Goal: Task Accomplishment & Management: Complete application form

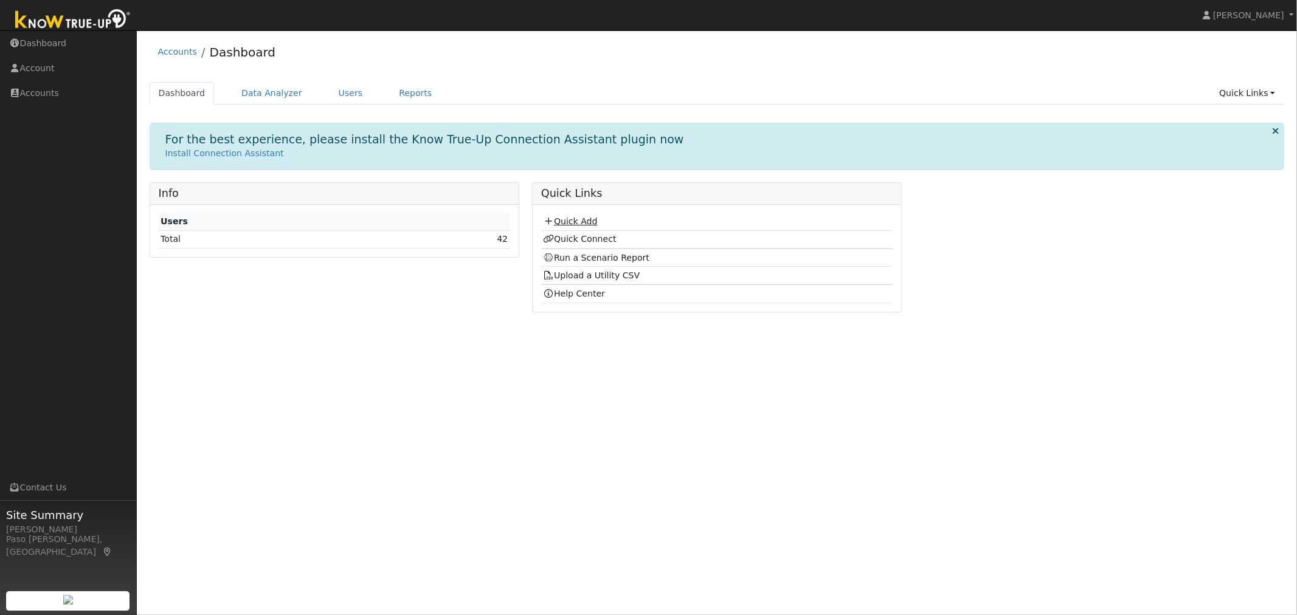
click at [590, 225] on link "Quick Add" at bounding box center [570, 221] width 54 height 10
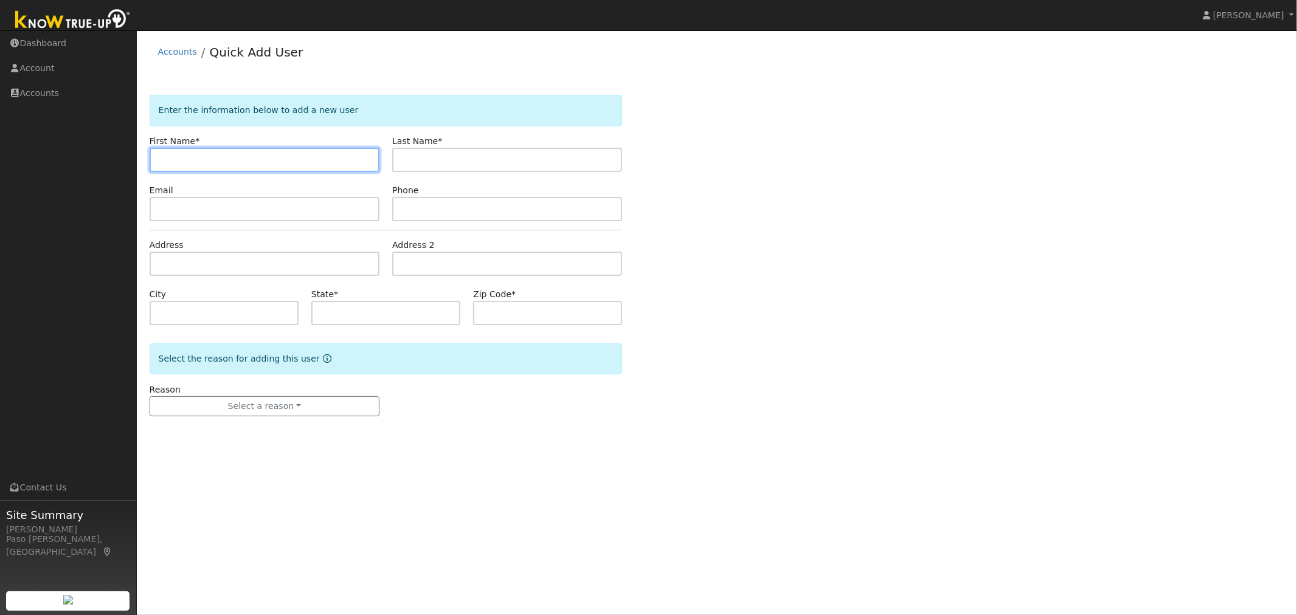
click at [242, 159] on input "text" at bounding box center [265, 160] width 230 height 24
type input "n"
type input "Nuree"
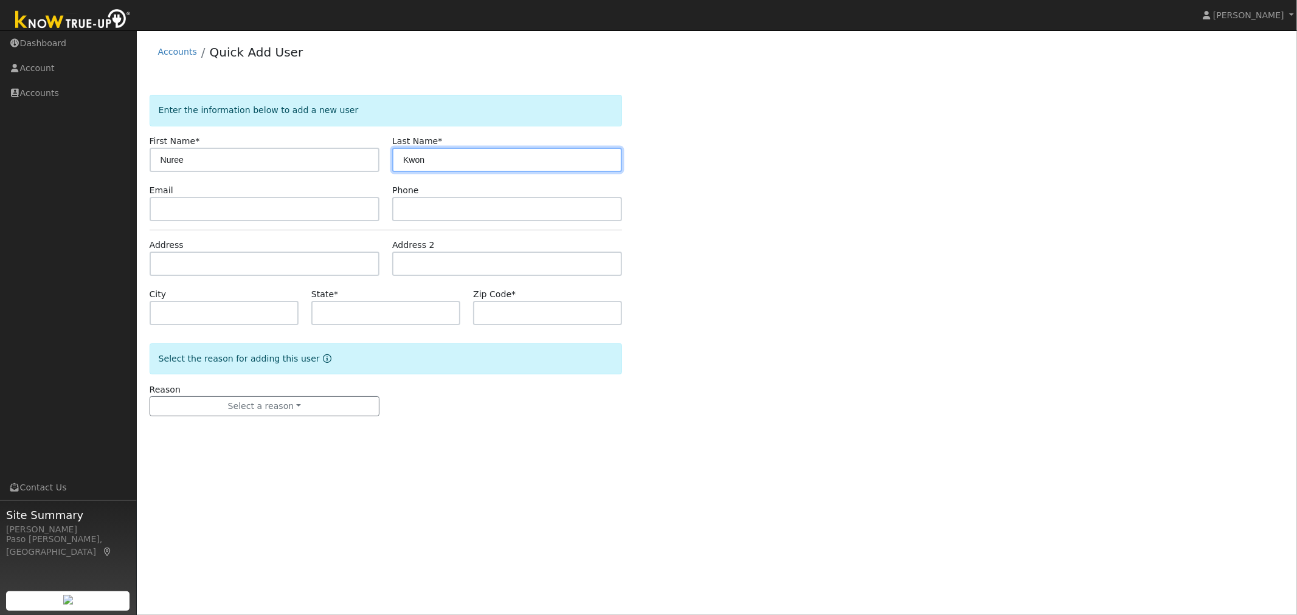
type input "Kwon"
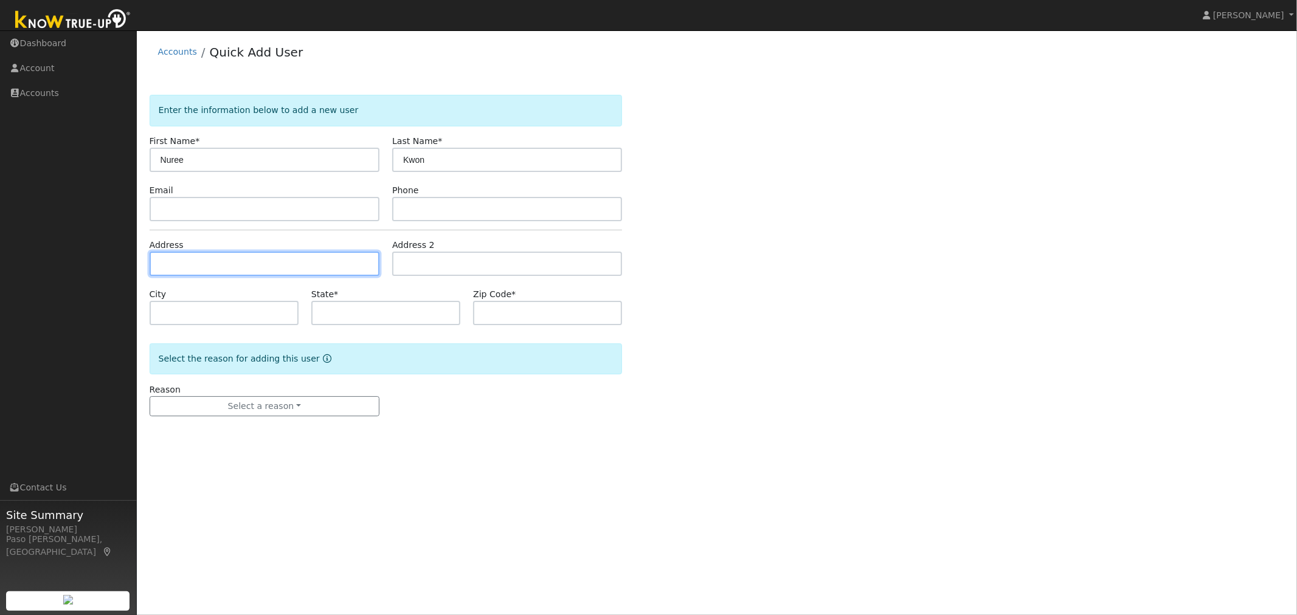
click at [271, 264] on input "text" at bounding box center [265, 264] width 230 height 24
type input "2002 Stella Court"
type input "Paso Robles"
type input "CA"
type input "93446"
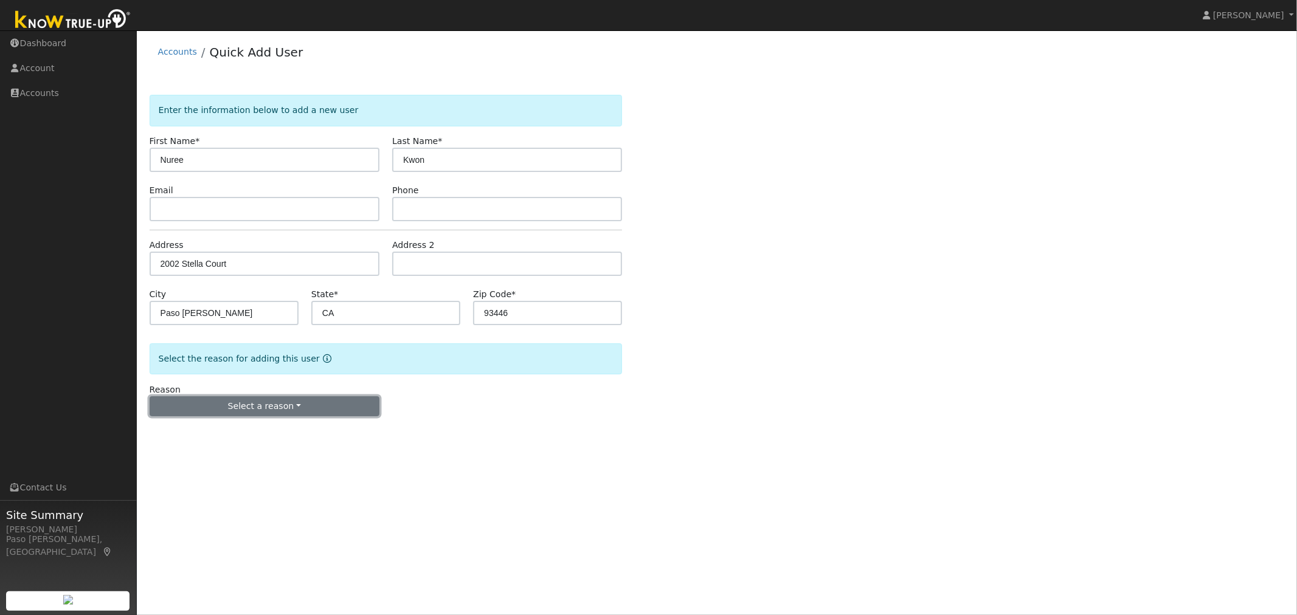
click at [270, 412] on button "Select a reason" at bounding box center [265, 406] width 230 height 21
click at [214, 451] on link "New customer adding solar" at bounding box center [217, 448] width 134 height 17
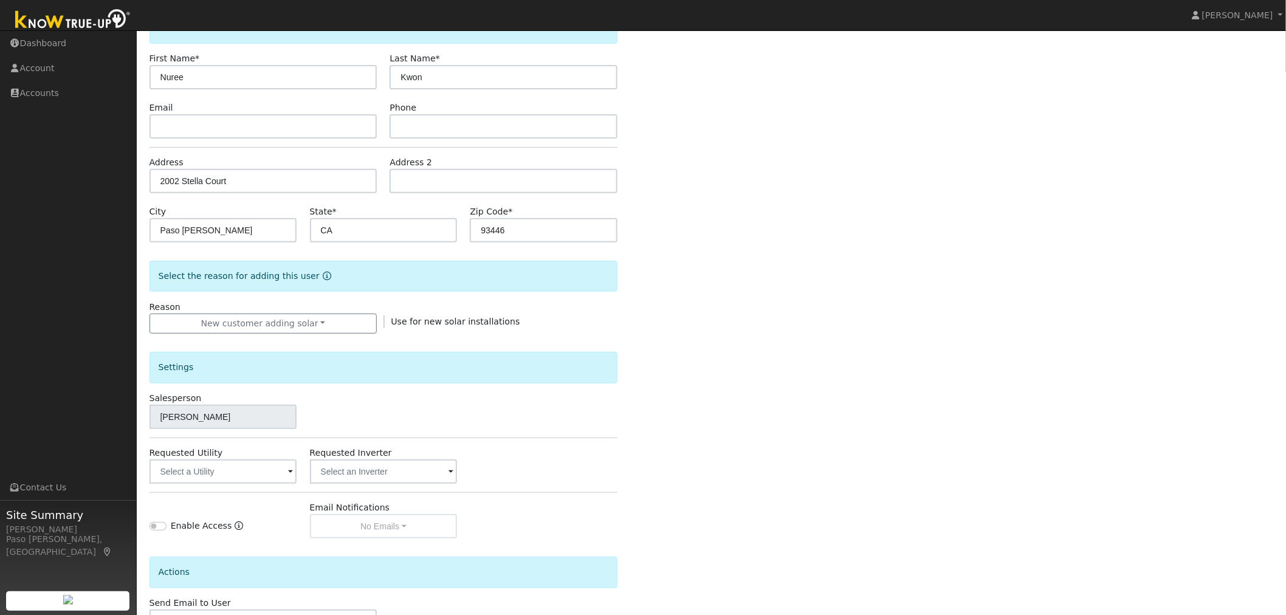
scroll to position [171, 0]
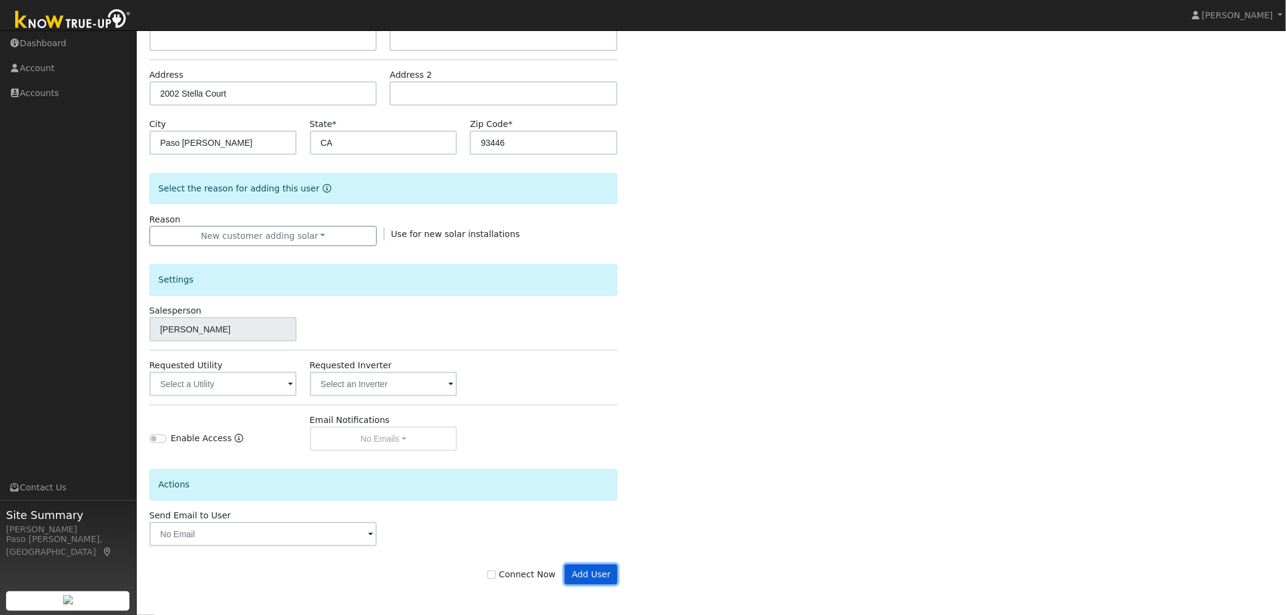
click at [593, 573] on button "Add User" at bounding box center [591, 575] width 53 height 21
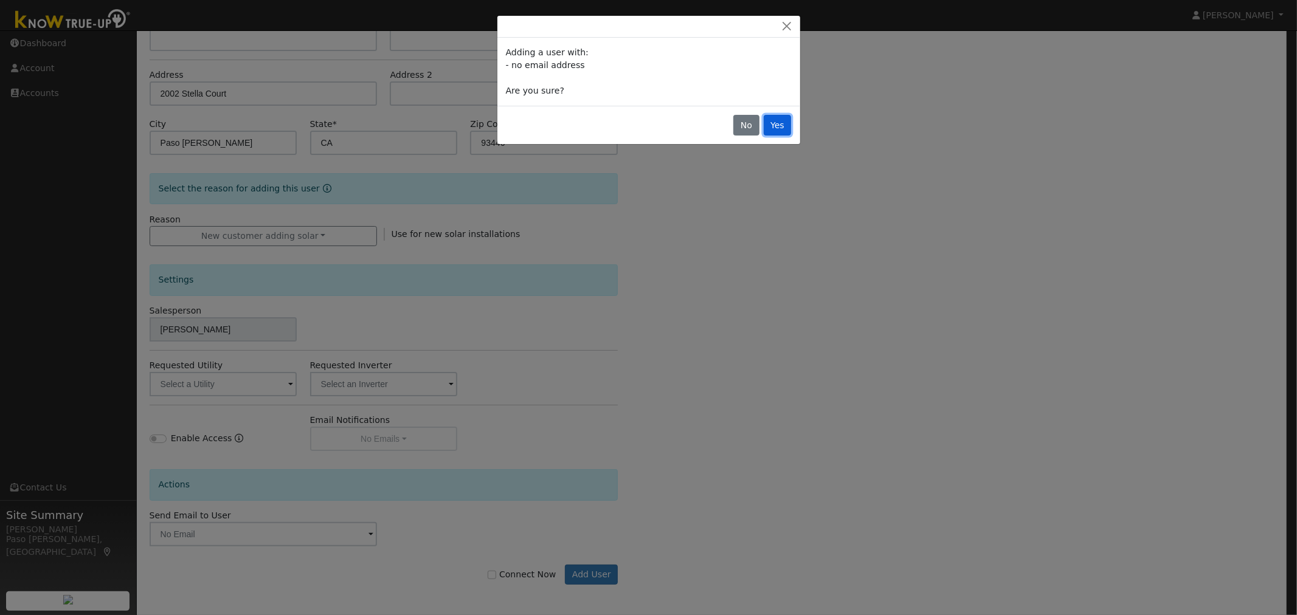
click at [780, 123] on button "Yes" at bounding box center [777, 125] width 28 height 21
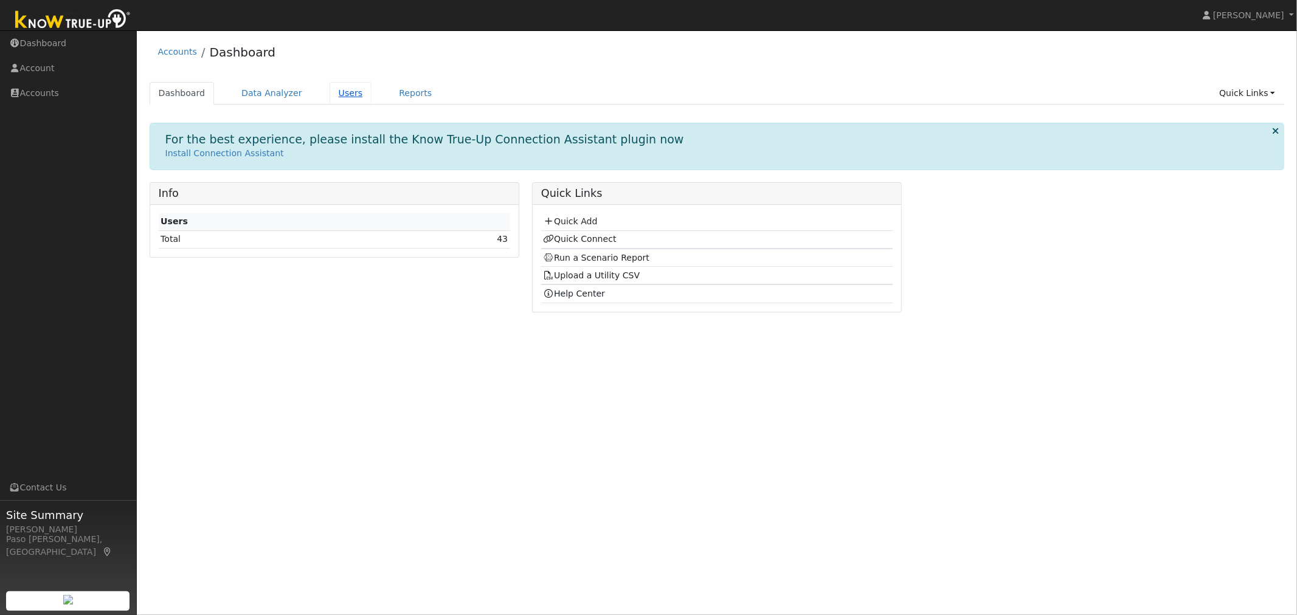
click at [332, 87] on link "Users" at bounding box center [350, 93] width 43 height 22
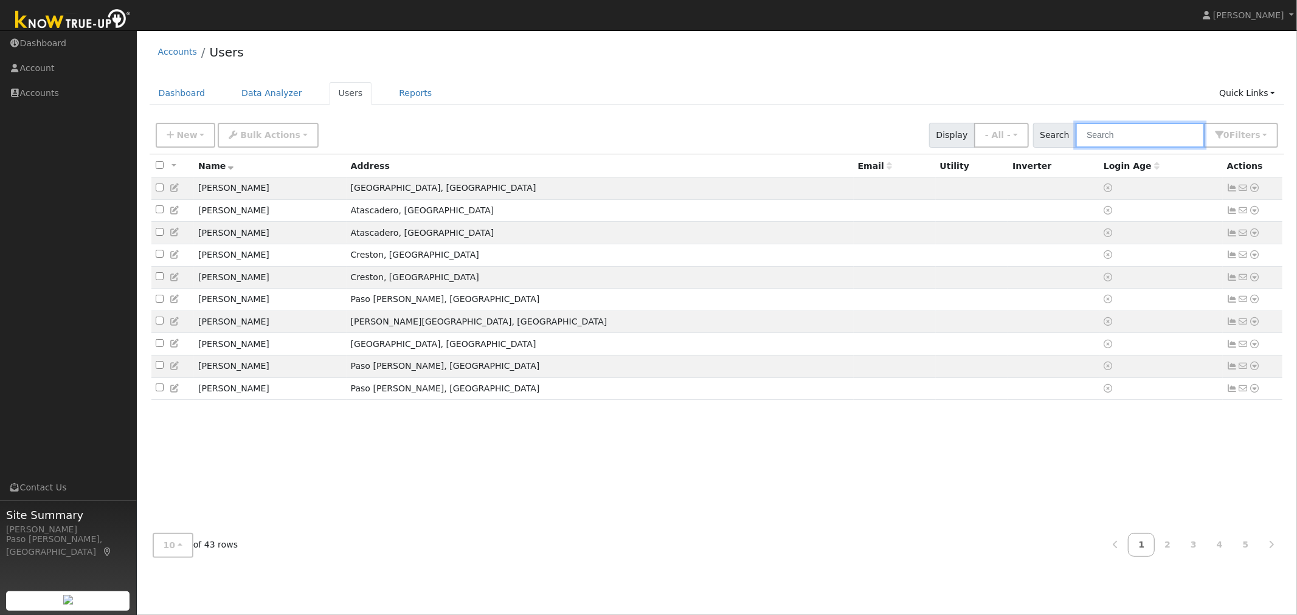
click at [1153, 136] on input "text" at bounding box center [1139, 135] width 129 height 25
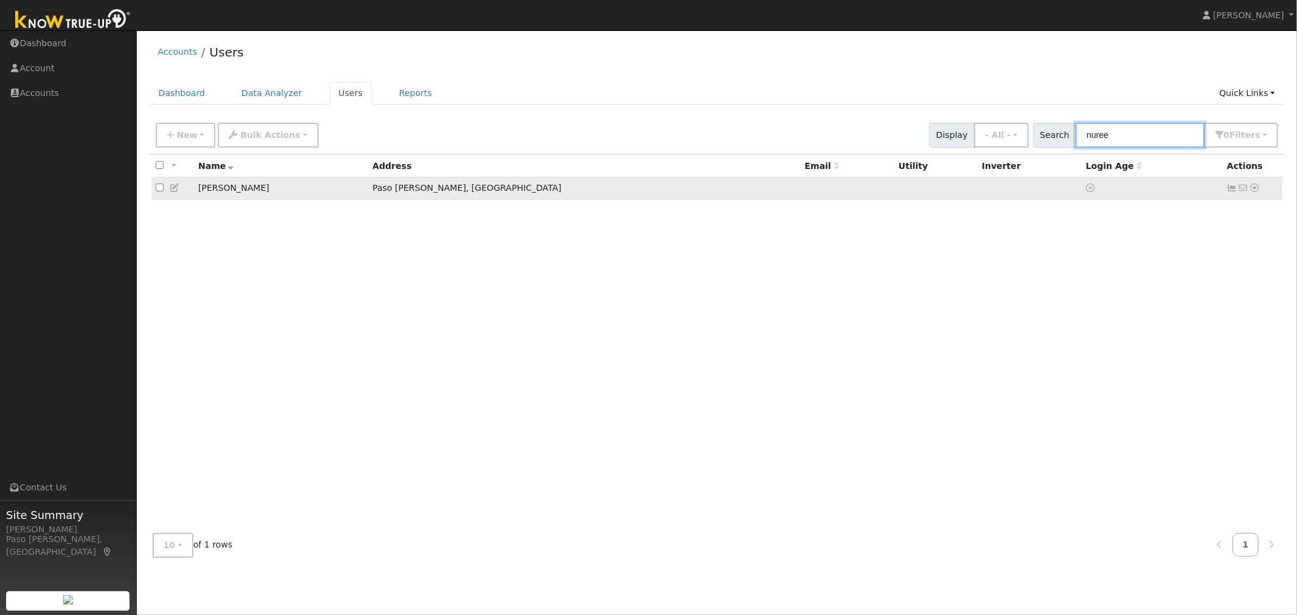
type input "nuree"
click at [1255, 190] on icon at bounding box center [1253, 188] width 11 height 9
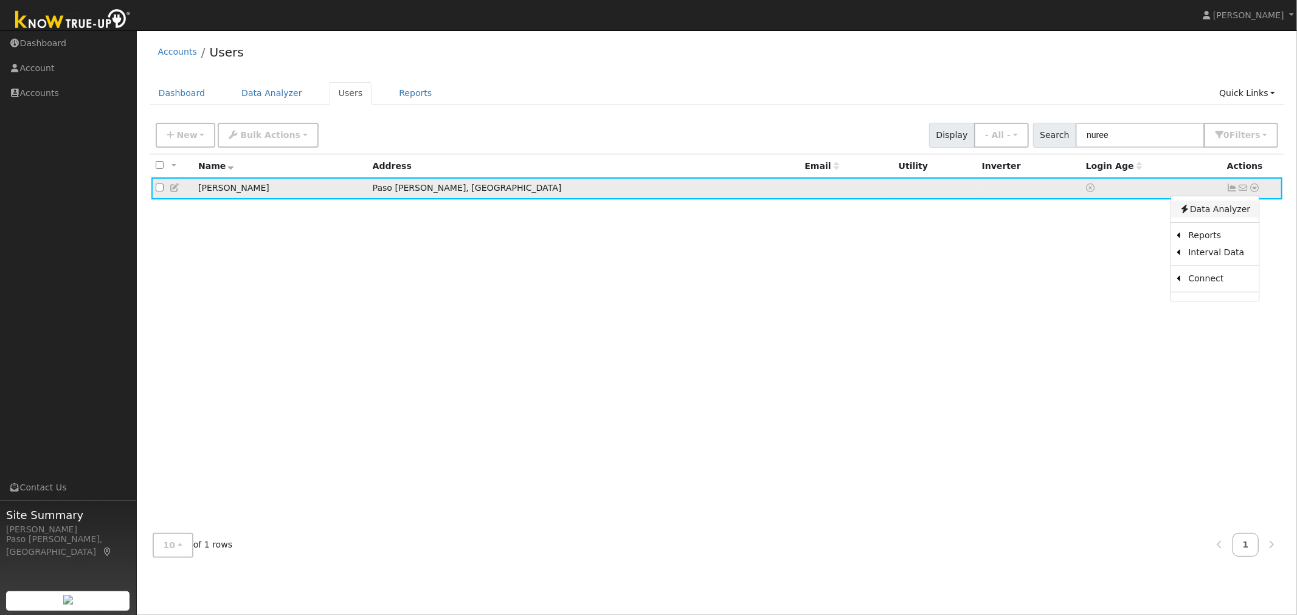
click at [1224, 215] on link "Data Analyzer" at bounding box center [1214, 209] width 88 height 17
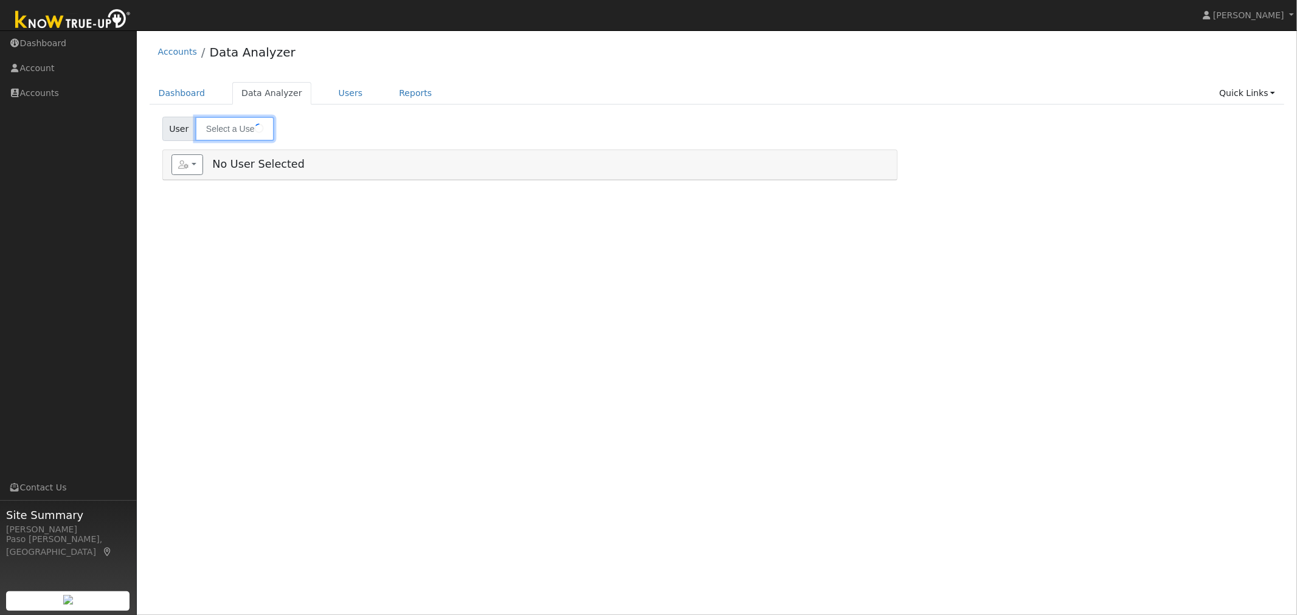
type input "[PERSON_NAME]"
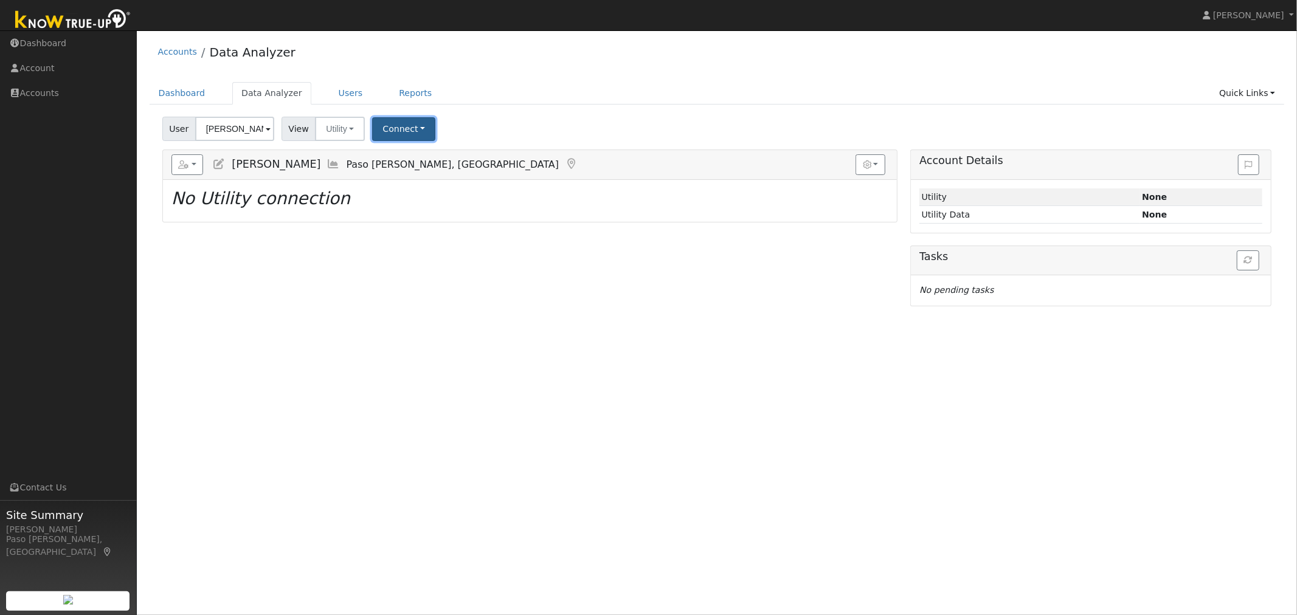
click at [408, 128] on button "Connect" at bounding box center [403, 129] width 63 height 24
click at [410, 158] on link "Select a Provider" at bounding box center [420, 155] width 95 height 17
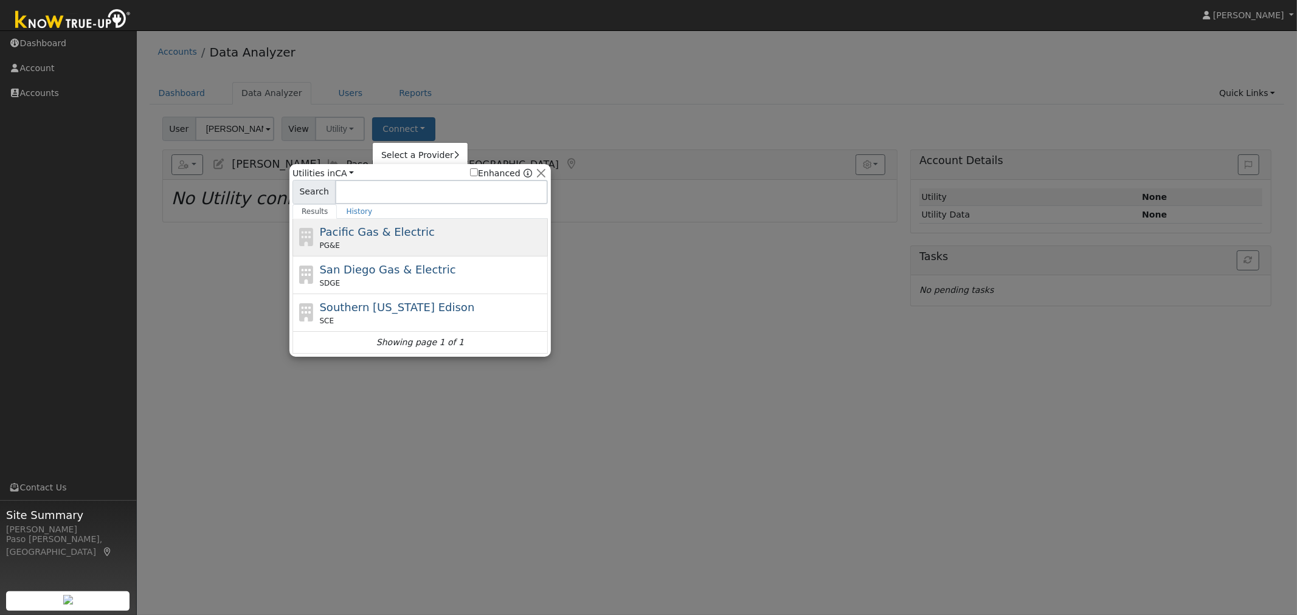
click at [399, 238] on span "Pacific Gas & Electric" at bounding box center [377, 232] width 115 height 13
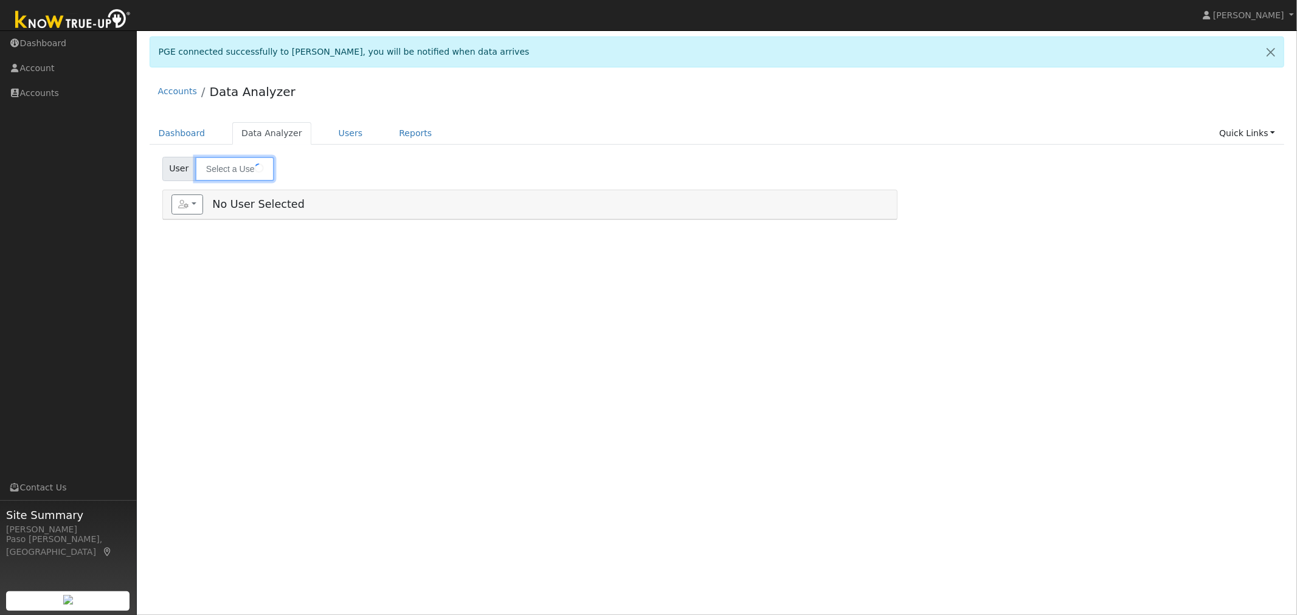
type input "[PERSON_NAME]"
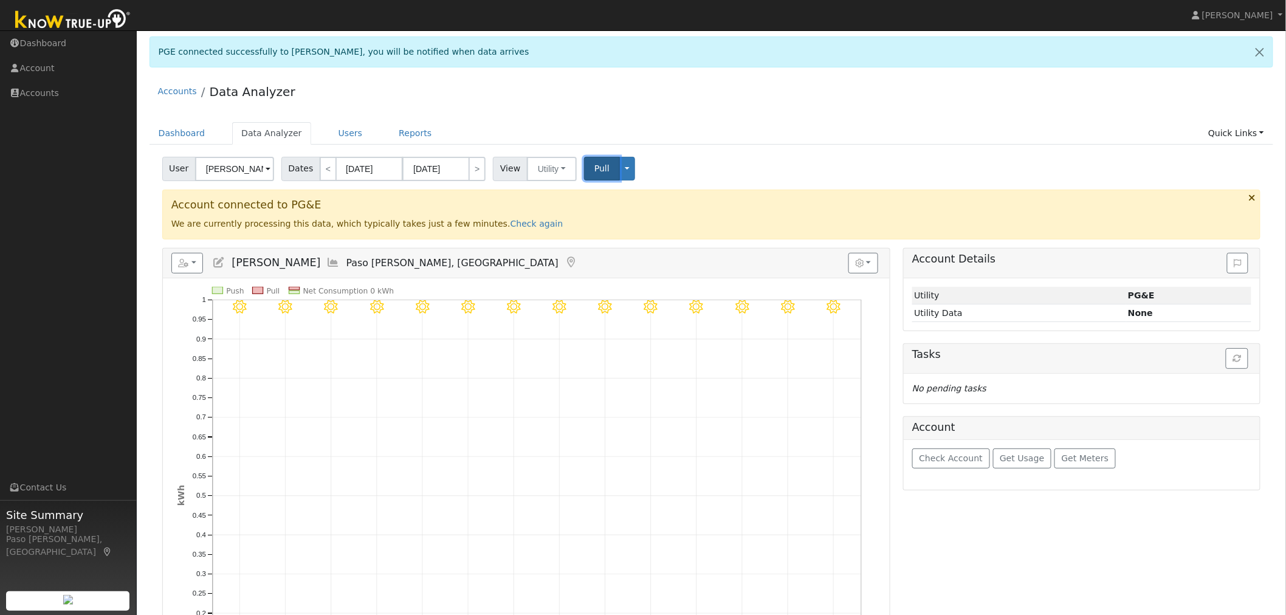
click at [594, 167] on span "Pull" at bounding box center [601, 169] width 15 height 10
click at [1232, 361] on button "button" at bounding box center [1237, 358] width 22 height 21
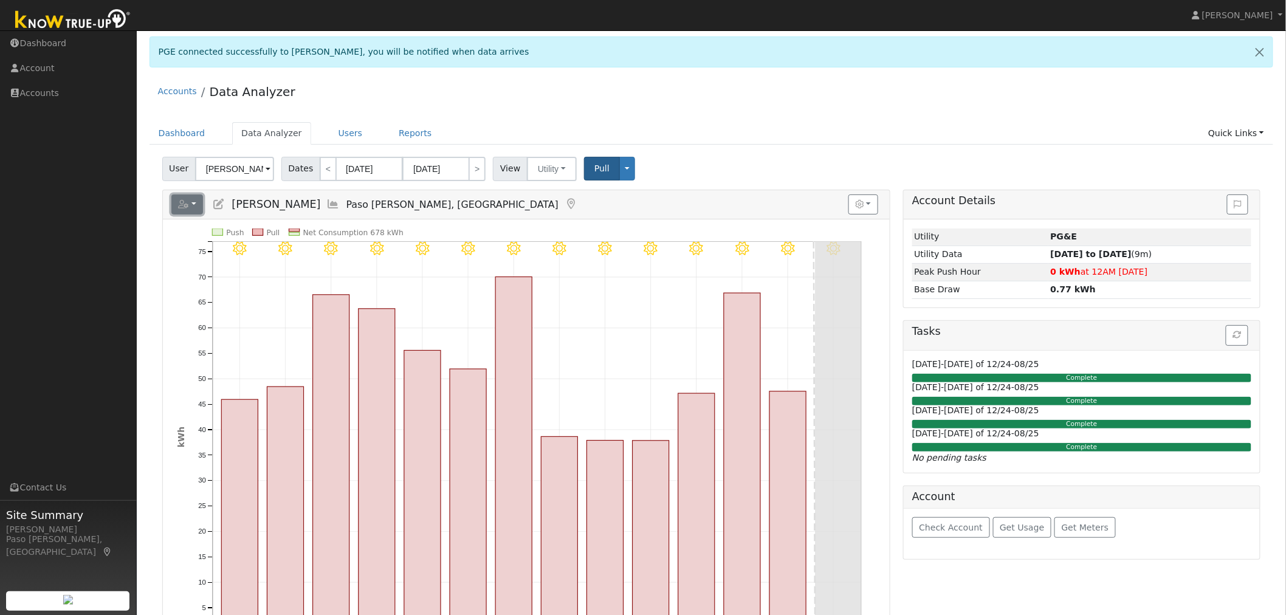
click at [191, 207] on button "button" at bounding box center [187, 205] width 32 height 21
click at [292, 233] on link "Scenario" at bounding box center [321, 230] width 91 height 15
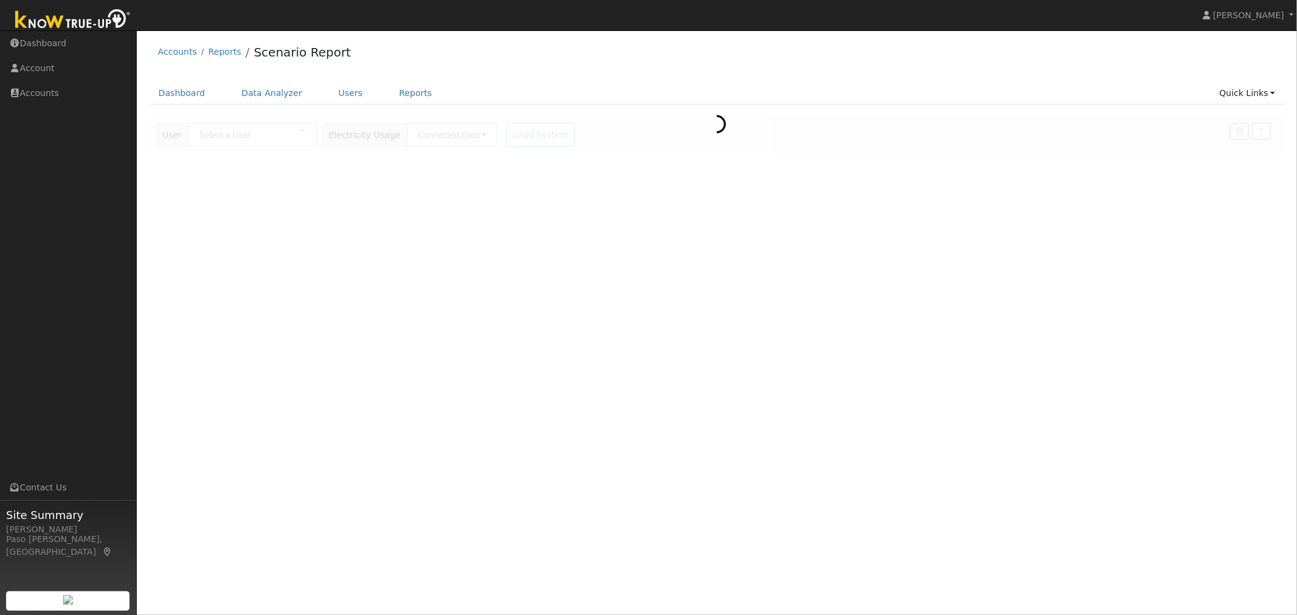
type input "[PERSON_NAME]"
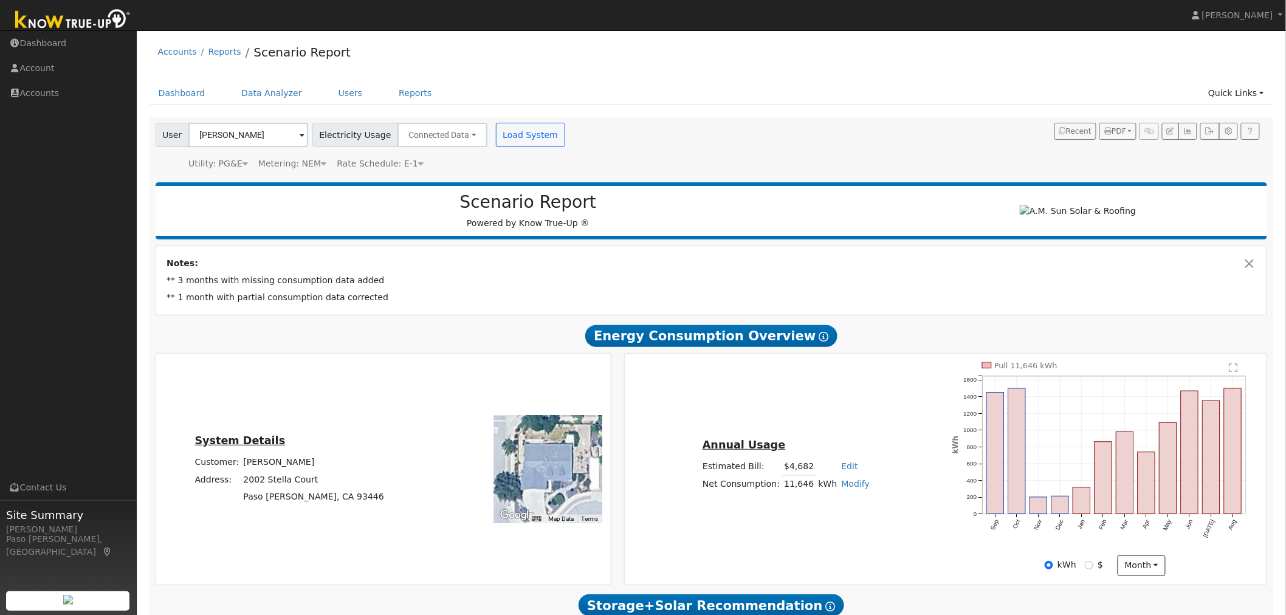
click at [762, 277] on td "** 3 months with missing consumption data added" at bounding box center [712, 280] width 1094 height 17
